Goal: Task Accomplishment & Management: Complete application form

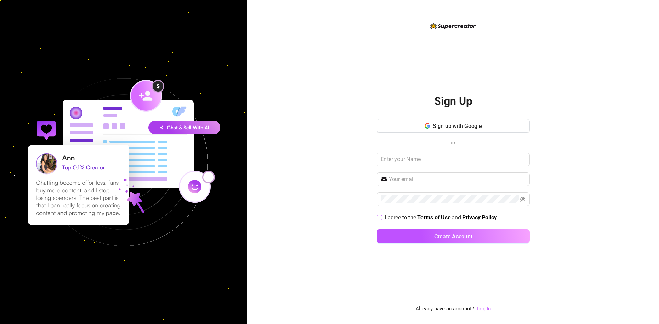
click at [381, 219] on input "I agree to the Terms of Use and Privacy Policy" at bounding box center [378, 217] width 5 height 5
checkbox input "false"
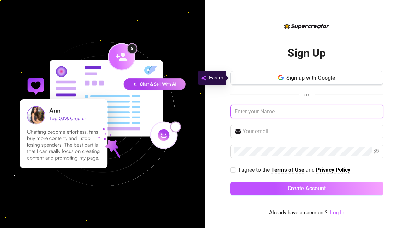
click at [299, 113] on input "text" at bounding box center [307, 112] width 153 height 14
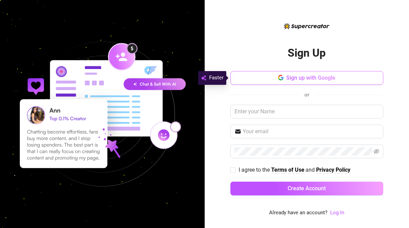
click at [293, 82] on button "Sign up with Google" at bounding box center [307, 78] width 153 height 14
